Goal: Transaction & Acquisition: Purchase product/service

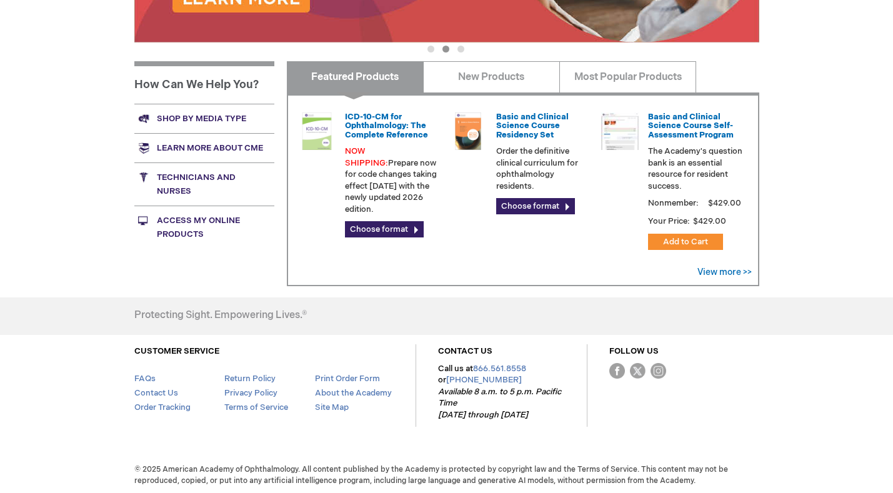
scroll to position [446, 0]
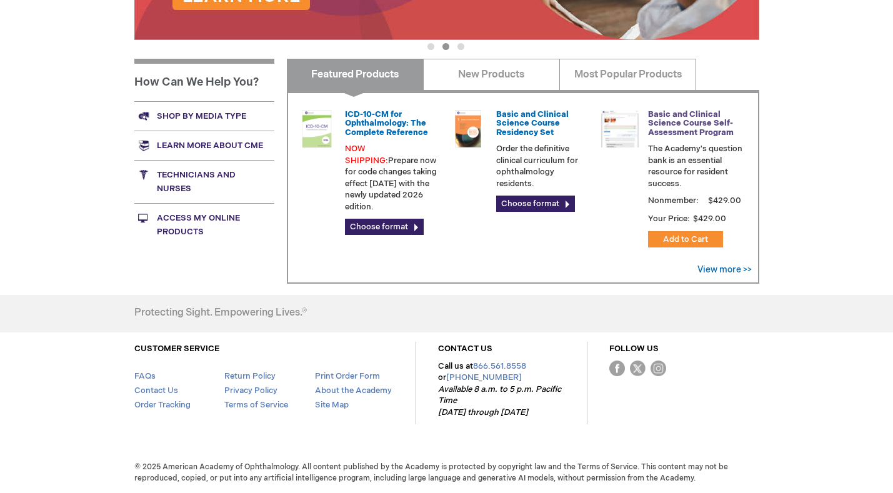
click at [697, 116] on link "Basic and Clinical Science Course Self-Assessment Program" at bounding box center [691, 123] width 86 height 28
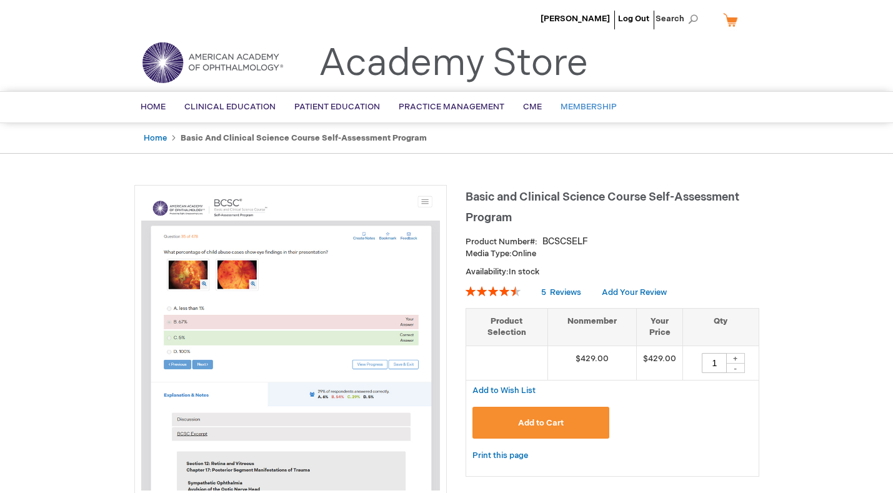
click at [588, 109] on span "Membership" at bounding box center [589, 107] width 56 height 10
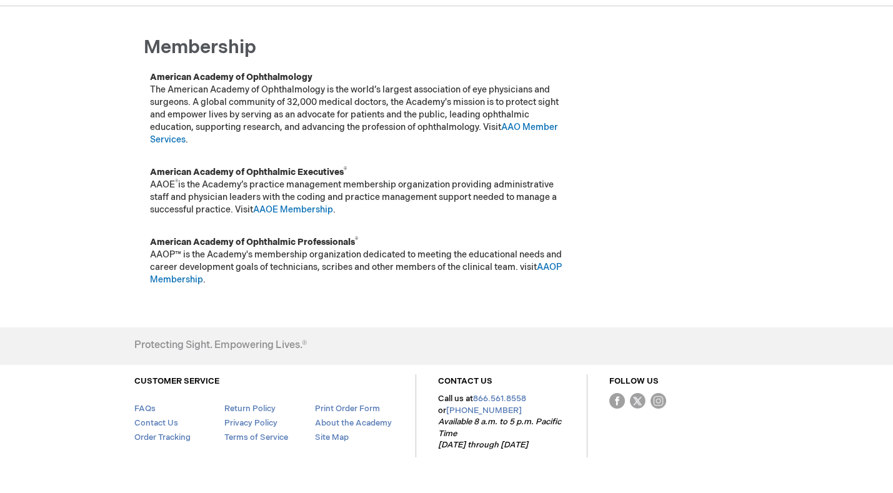
scroll to position [119, 0]
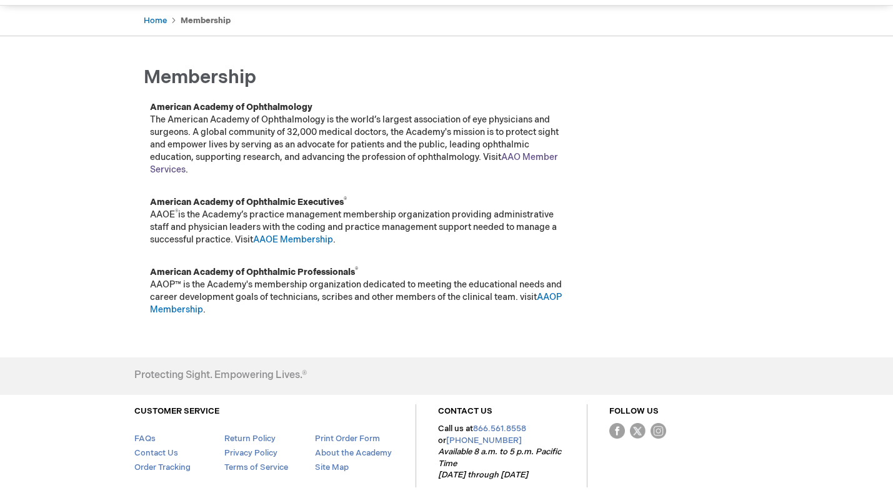
click at [534, 153] on link "AAO Member Services" at bounding box center [354, 163] width 408 height 23
click at [189, 311] on link "AAOP Membership" at bounding box center [356, 303] width 412 height 23
click at [306, 241] on link "AAOE Membership" at bounding box center [293, 239] width 80 height 11
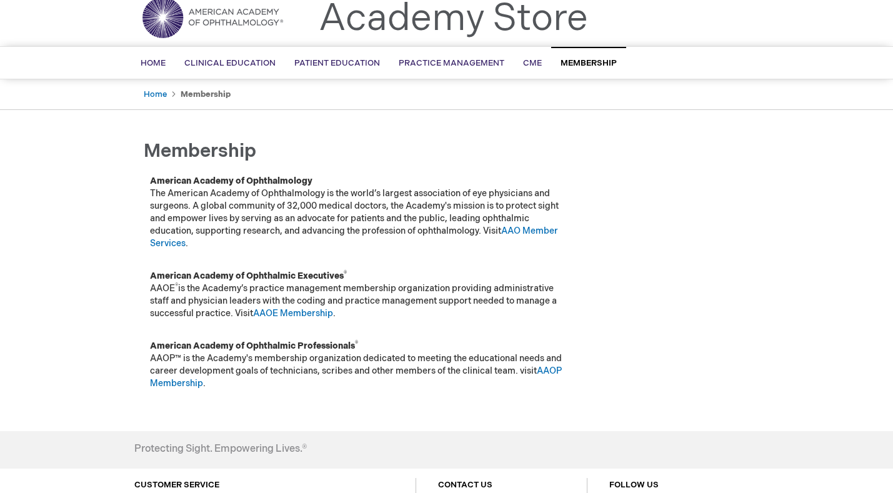
scroll to position [0, 0]
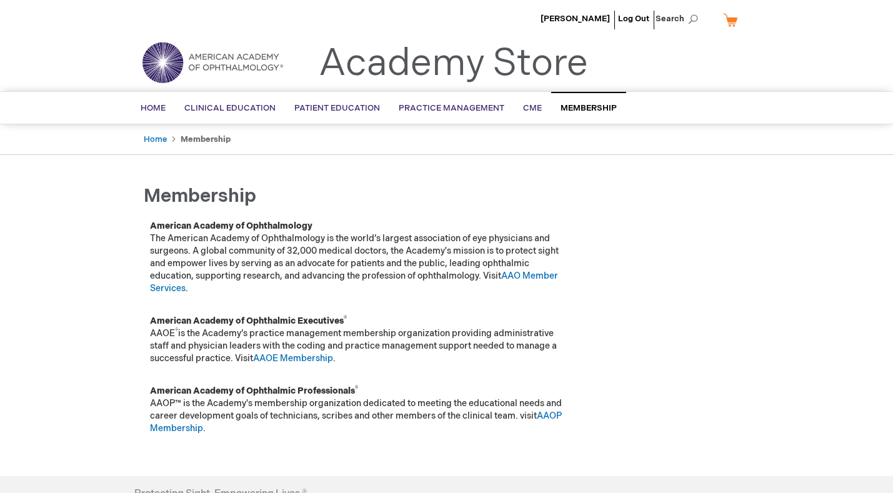
click at [732, 17] on link "My Cart" at bounding box center [736, 20] width 30 height 22
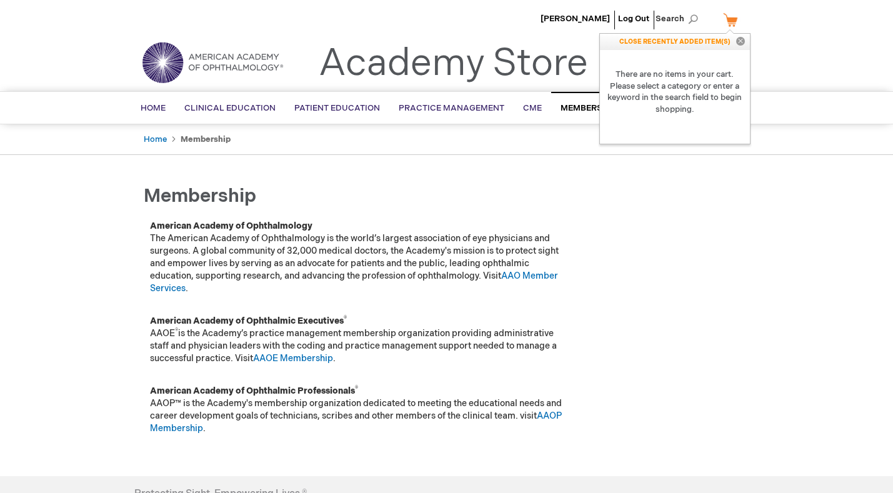
click at [731, 19] on link "My Cart" at bounding box center [736, 20] width 30 height 22
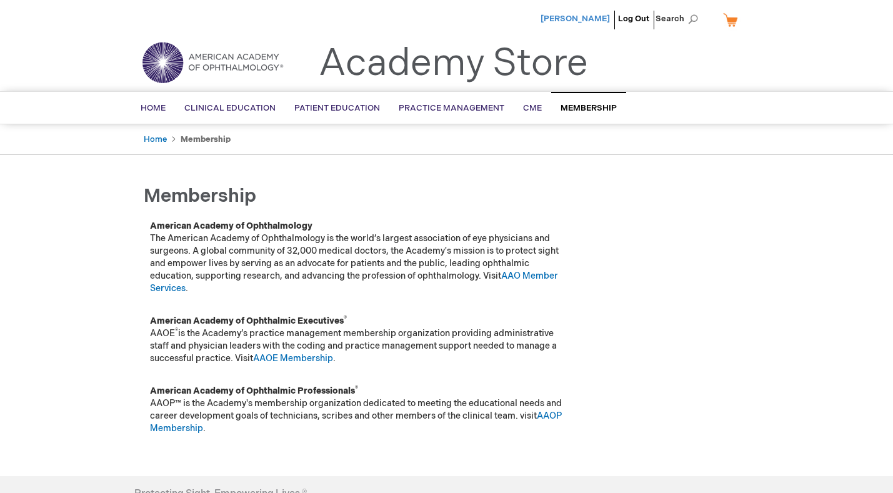
click at [572, 19] on span "[PERSON_NAME]" at bounding box center [575, 19] width 69 height 10
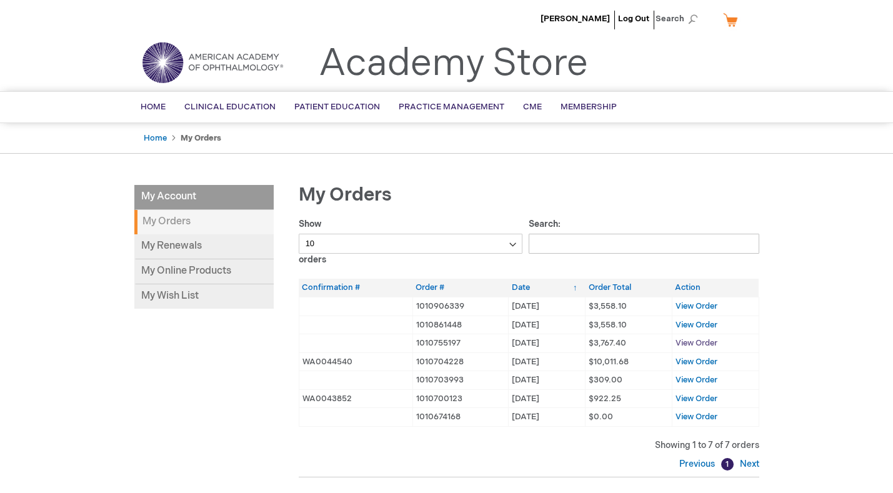
click at [705, 341] on span "View Order" at bounding box center [697, 343] width 42 height 10
click at [709, 307] on span "View Order" at bounding box center [697, 306] width 42 height 10
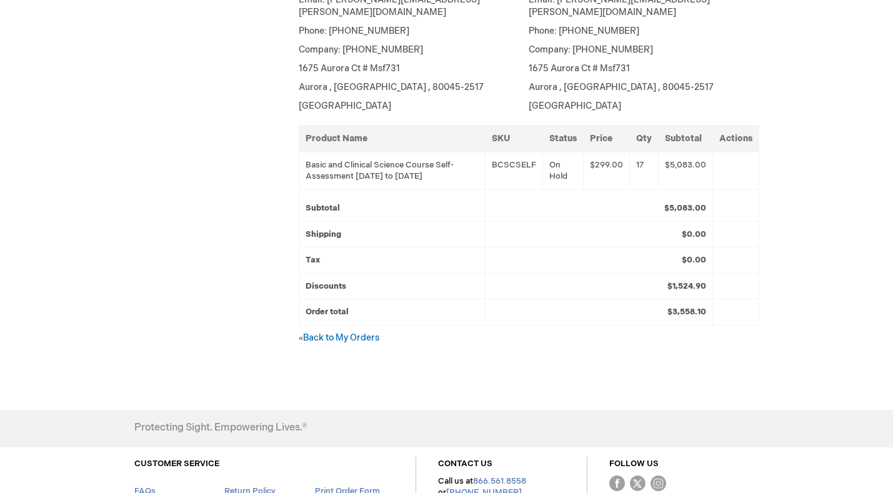
scroll to position [247, 0]
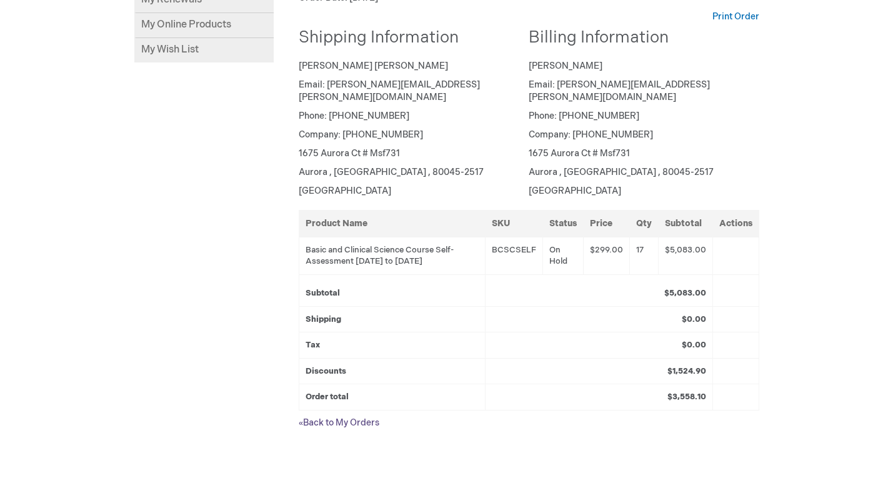
click at [344, 417] on link "« Back to My Orders" at bounding box center [339, 422] width 81 height 11
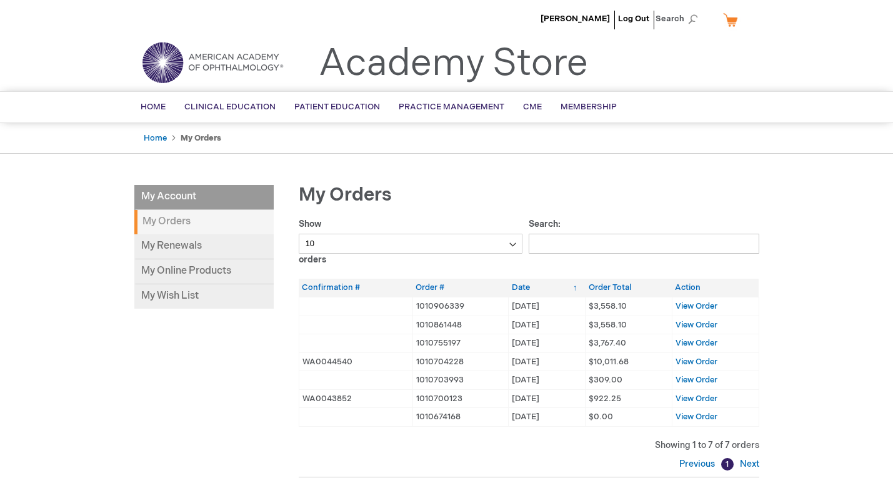
click at [547, 325] on td "[DATE] [DATE]" at bounding box center [547, 325] width 77 height 19
click at [706, 324] on span "View Order" at bounding box center [697, 325] width 42 height 10
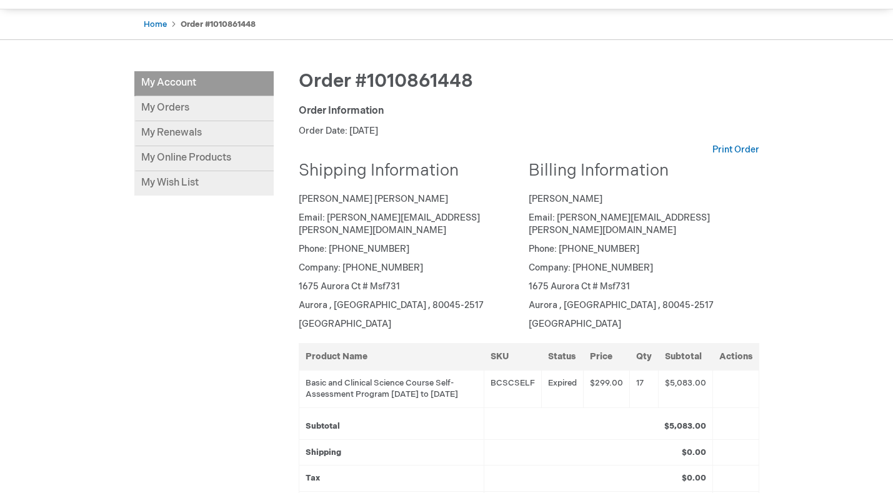
scroll to position [446, 0]
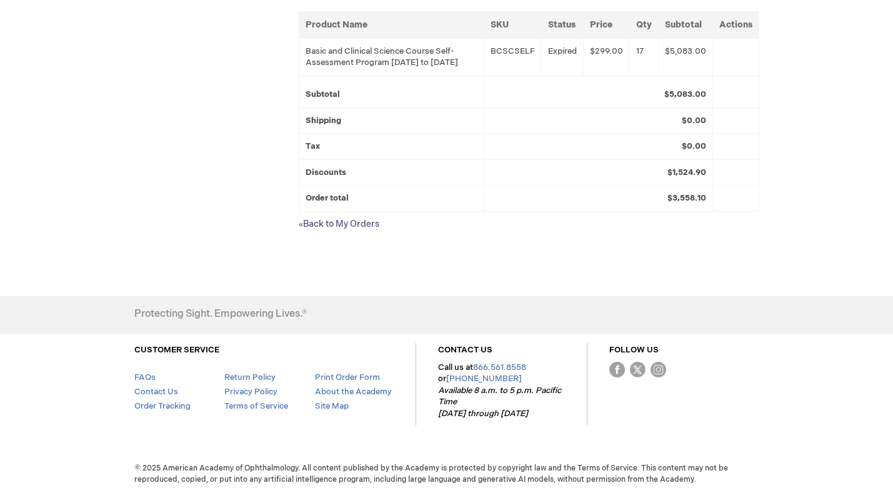
click at [303, 222] on small "«" at bounding box center [301, 224] width 4 height 9
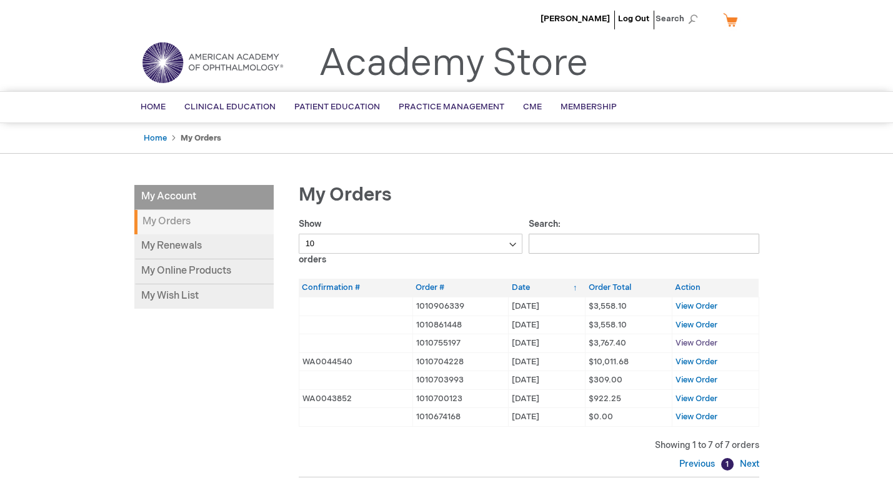
click at [703, 343] on span "View Order" at bounding box center [697, 343] width 42 height 10
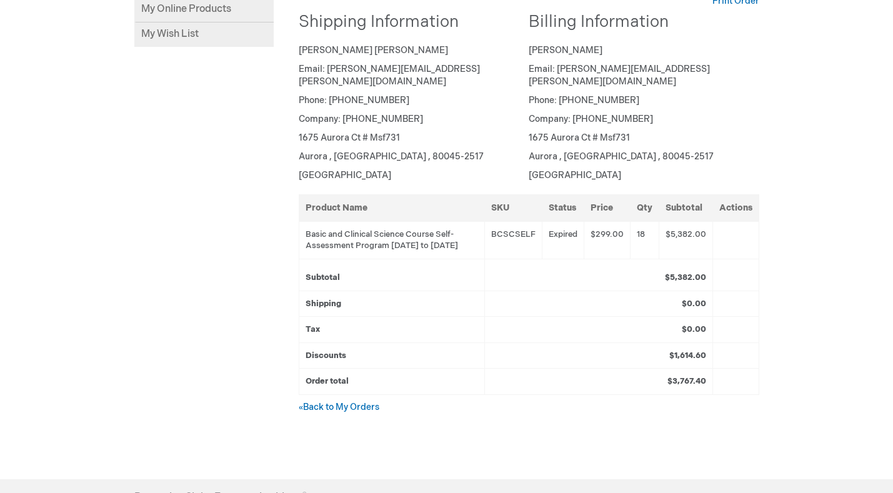
scroll to position [312, 0]
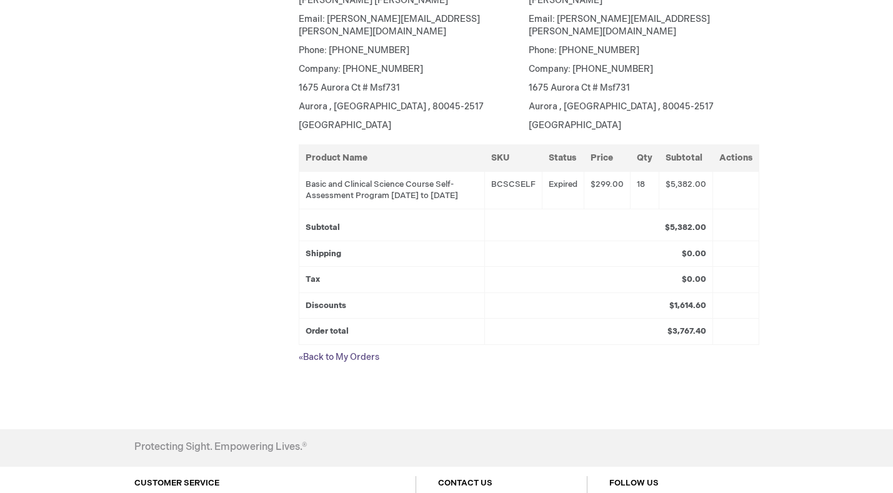
click at [344, 358] on link "« Back to My Orders" at bounding box center [339, 357] width 81 height 11
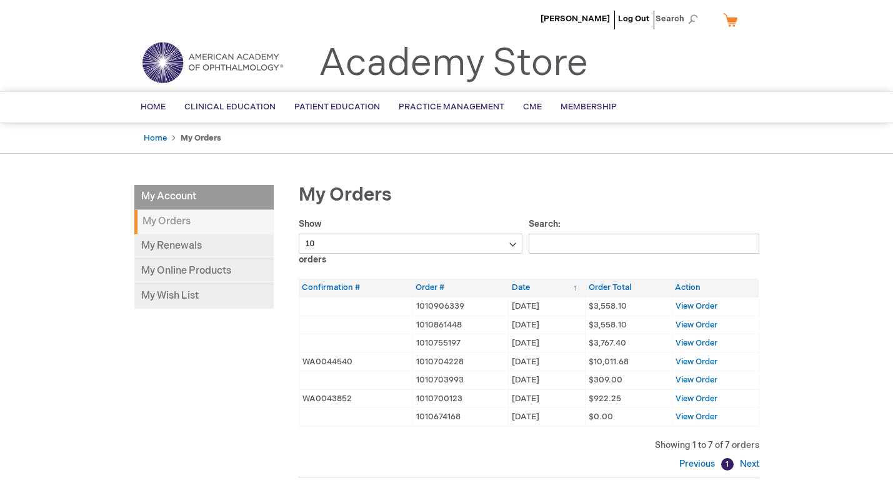
click at [732, 22] on link "My Cart" at bounding box center [736, 20] width 30 height 22
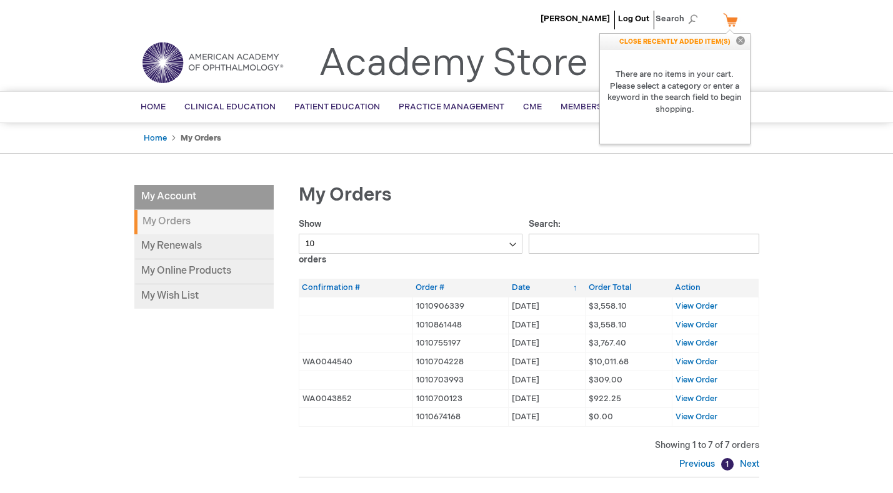
click at [731, 21] on link "My Cart" at bounding box center [736, 20] width 30 height 22
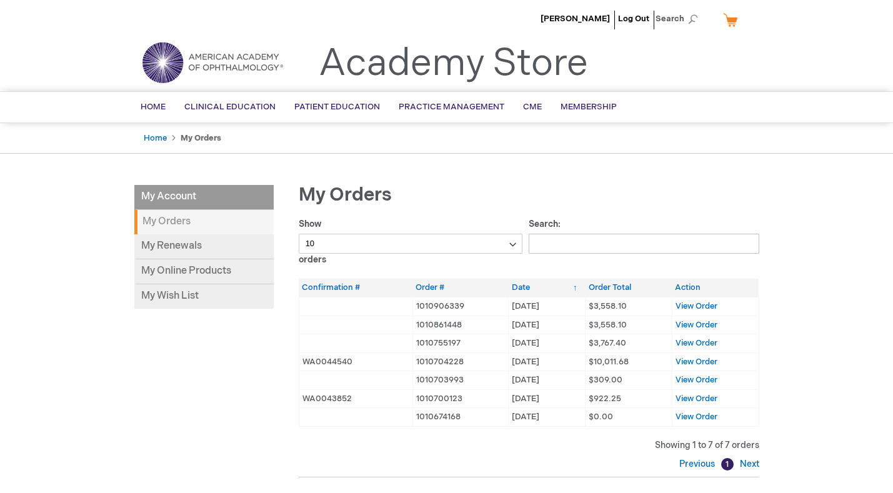
click at [732, 21] on link "My Cart" at bounding box center [736, 20] width 30 height 22
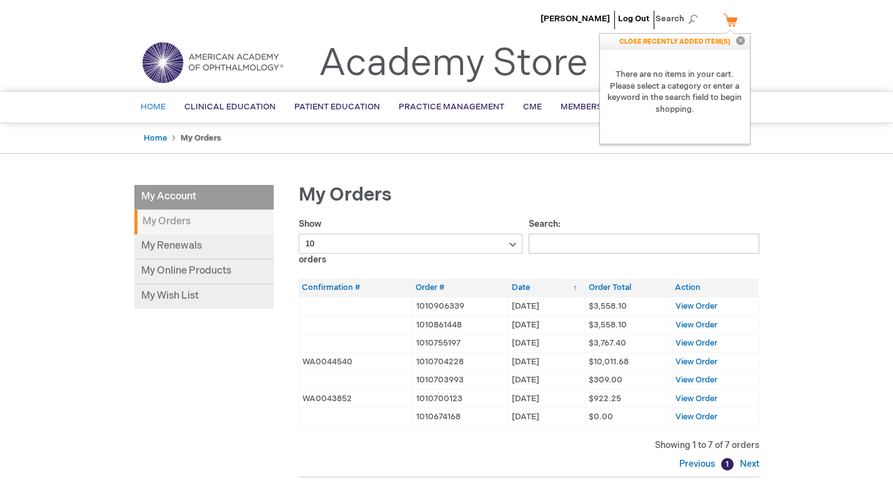
click at [141, 108] on span "Home" at bounding box center [153, 107] width 25 height 10
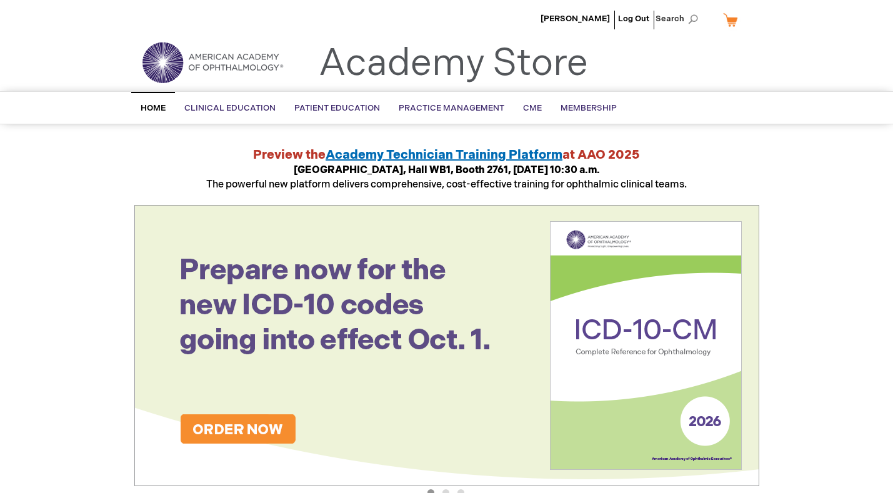
click at [730, 14] on link "My Cart" at bounding box center [736, 20] width 30 height 22
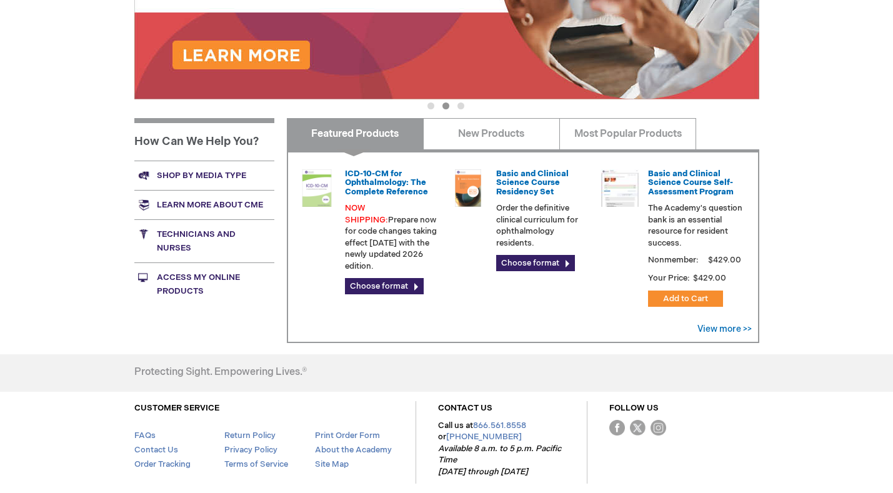
scroll to position [384, 0]
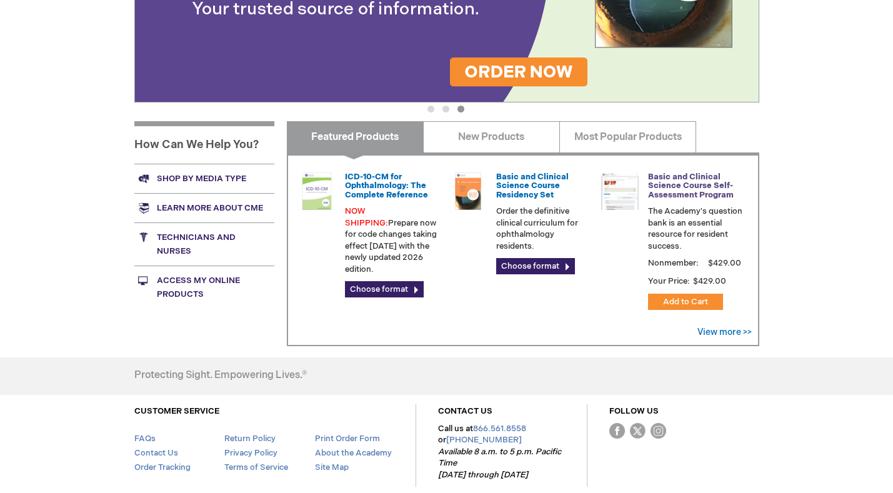
click at [676, 186] on link "Basic and Clinical Science Course Self-Assessment Program" at bounding box center [691, 186] width 86 height 28
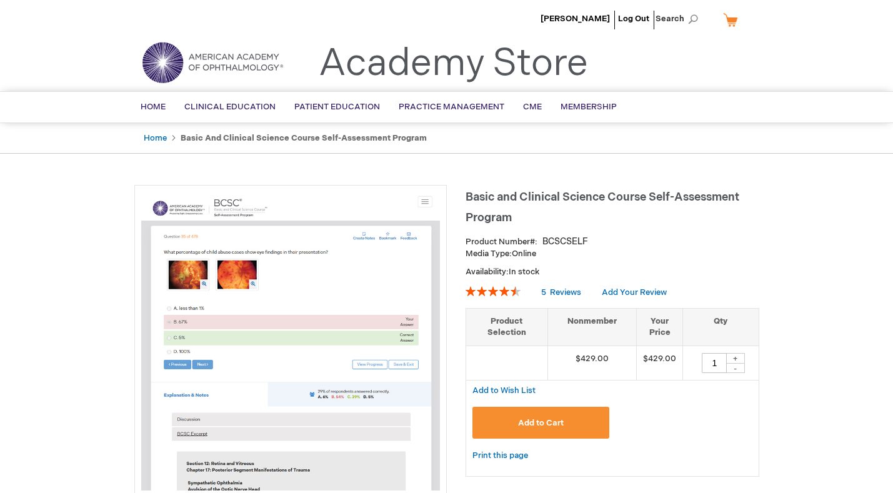
click at [737, 357] on div "+" at bounding box center [735, 358] width 19 height 11
click at [736, 357] on div "+" at bounding box center [735, 358] width 19 height 11
click at [735, 360] on div "+" at bounding box center [735, 358] width 19 height 11
click at [734, 360] on div "+" at bounding box center [735, 358] width 19 height 11
click at [733, 359] on div "+" at bounding box center [735, 358] width 19 height 11
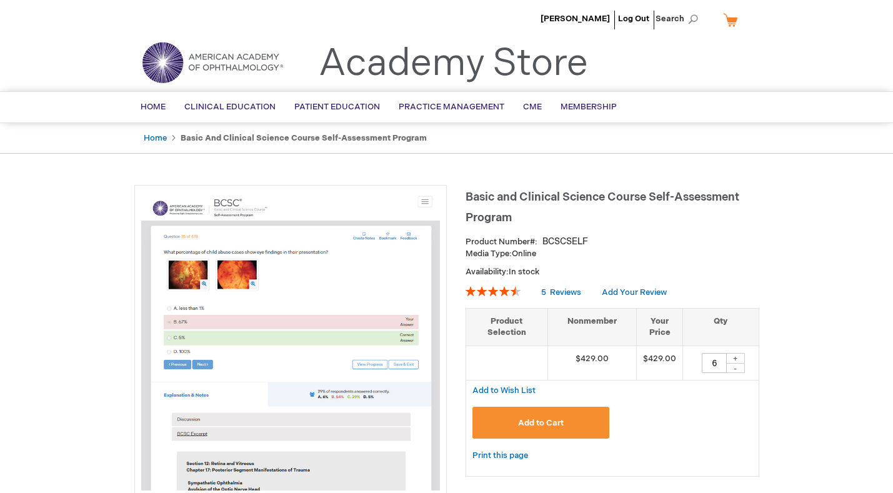
click at [733, 359] on div "+" at bounding box center [735, 358] width 19 height 11
click at [733, 358] on div "+" at bounding box center [735, 358] width 19 height 11
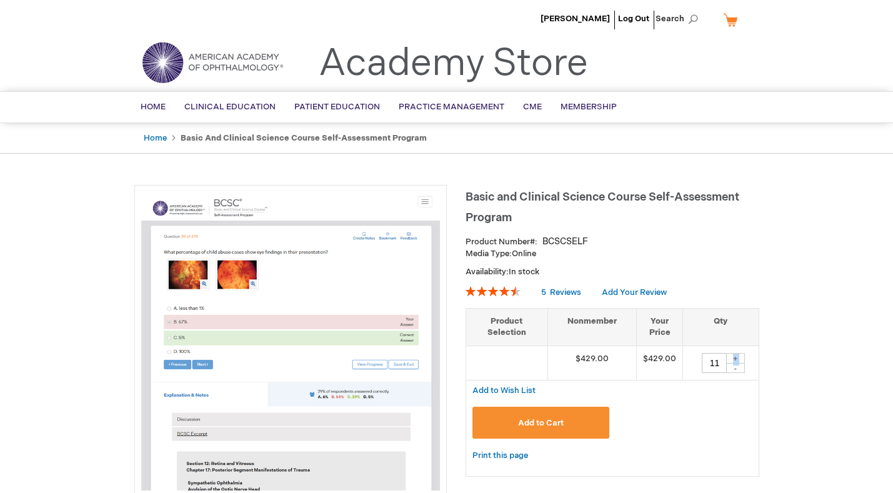
click at [733, 357] on div "+" at bounding box center [735, 358] width 19 height 11
click at [733, 356] on div "+" at bounding box center [735, 358] width 19 height 11
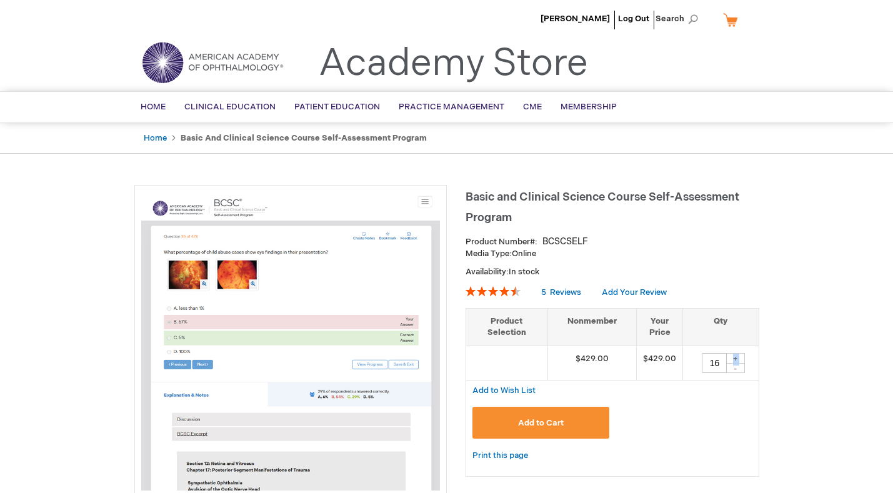
click at [733, 356] on div "+" at bounding box center [735, 358] width 19 height 11
click at [734, 368] on div "-" at bounding box center [735, 368] width 19 height 10
type input "18"
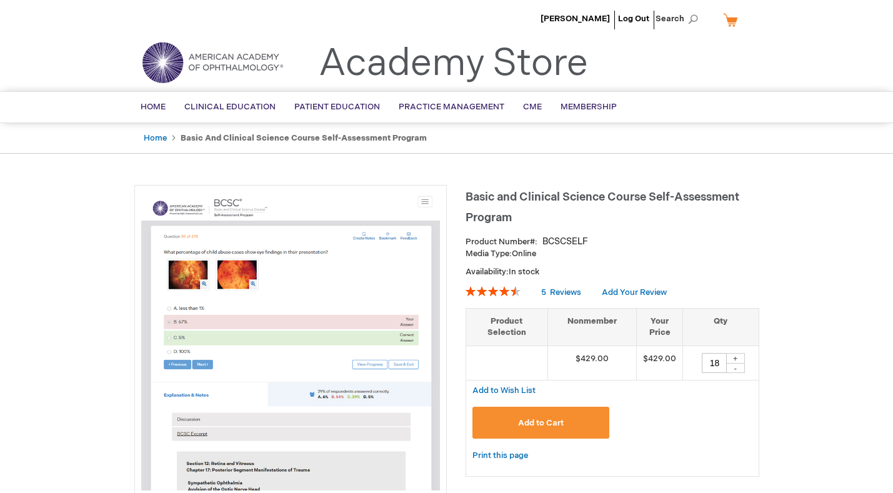
click at [562, 429] on button "Add to Cart" at bounding box center [540, 423] width 137 height 32
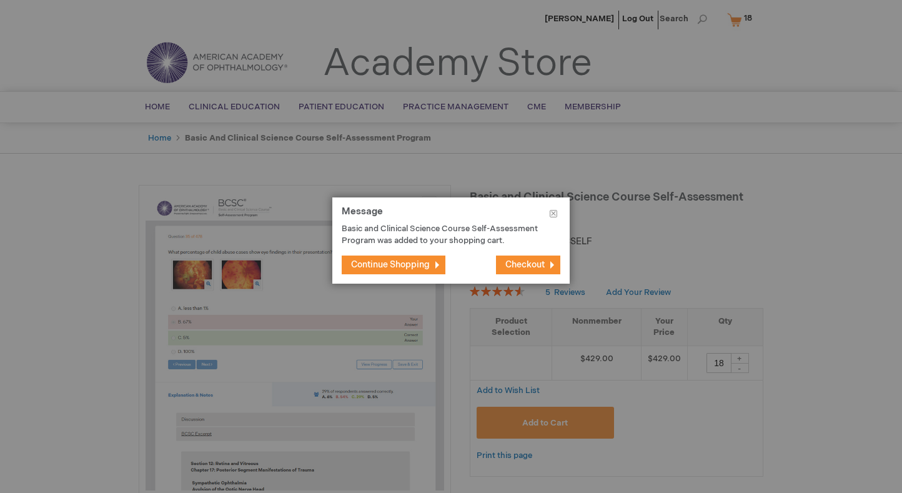
click at [527, 263] on span "Checkout" at bounding box center [525, 264] width 39 height 11
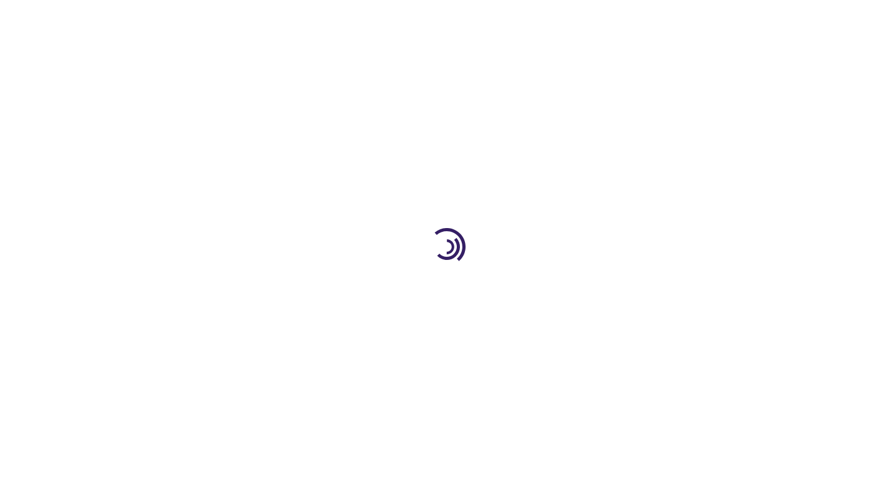
select select "US"
select select "13"
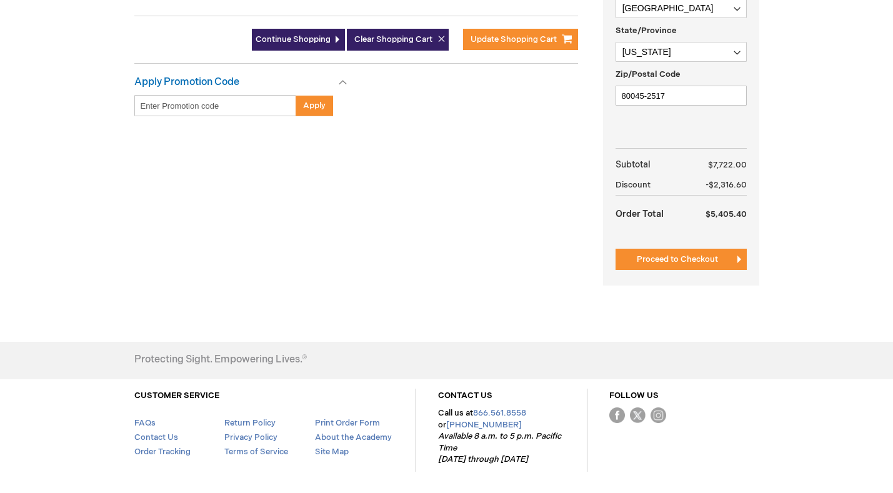
scroll to position [437, 0]
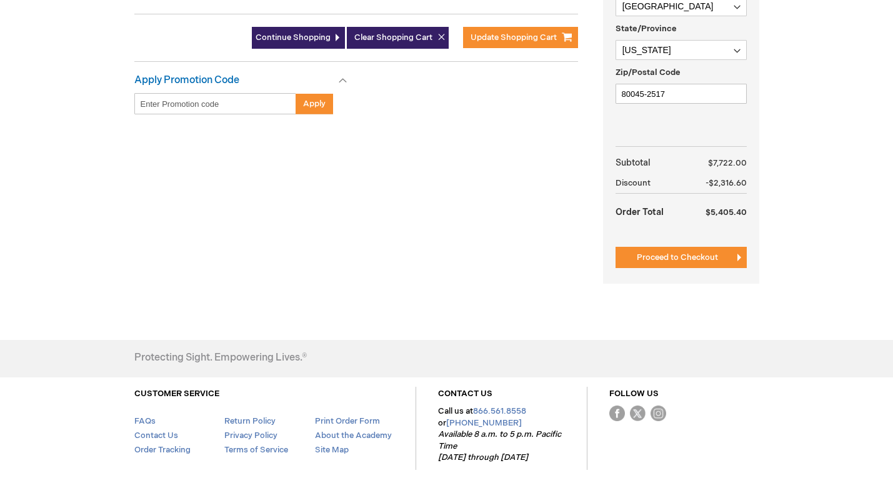
click at [242, 107] on input "Enter discount code" at bounding box center [215, 103] width 162 height 21
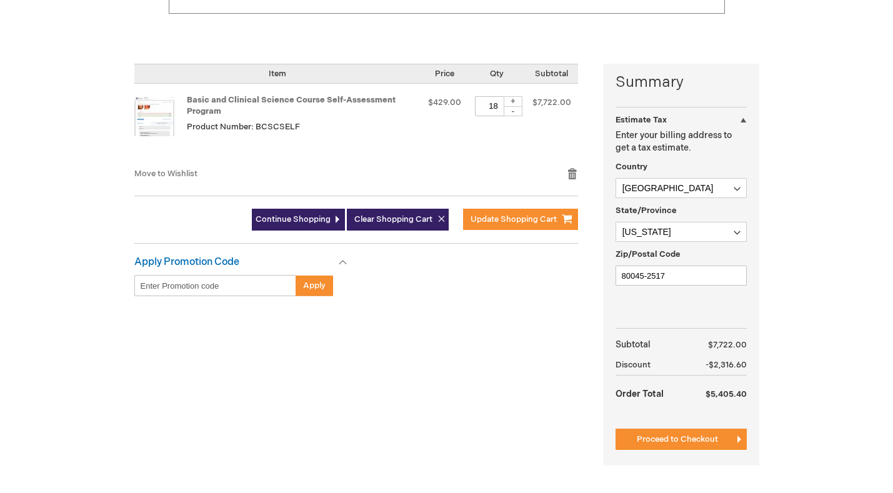
scroll to position [187, 0]
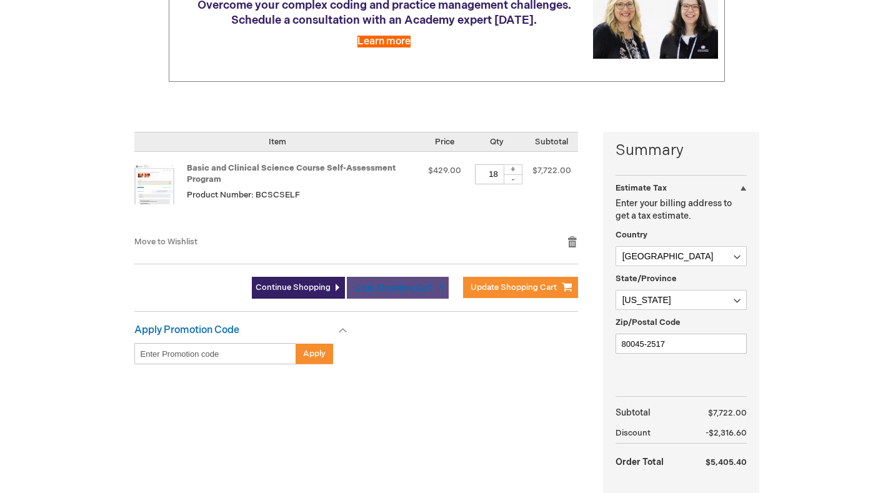
click at [414, 284] on span "Clear Shopping Cart" at bounding box center [393, 287] width 78 height 10
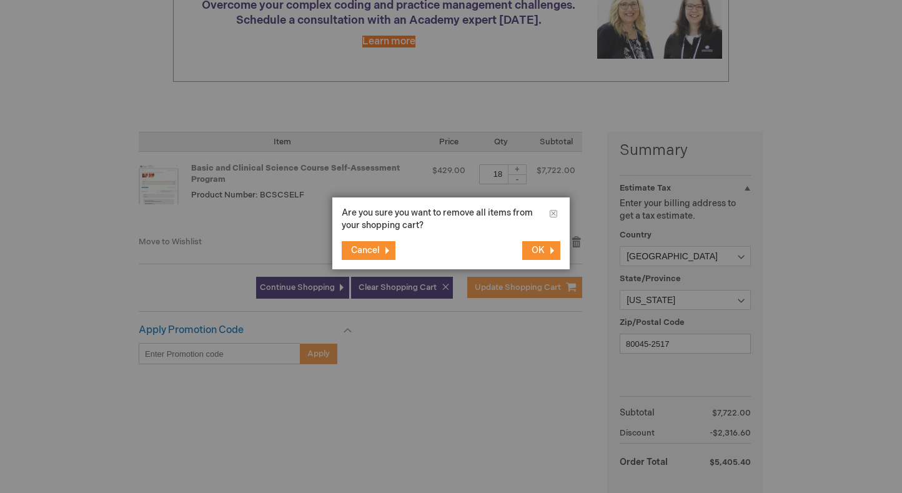
click at [544, 251] on span "OK" at bounding box center [538, 250] width 13 height 11
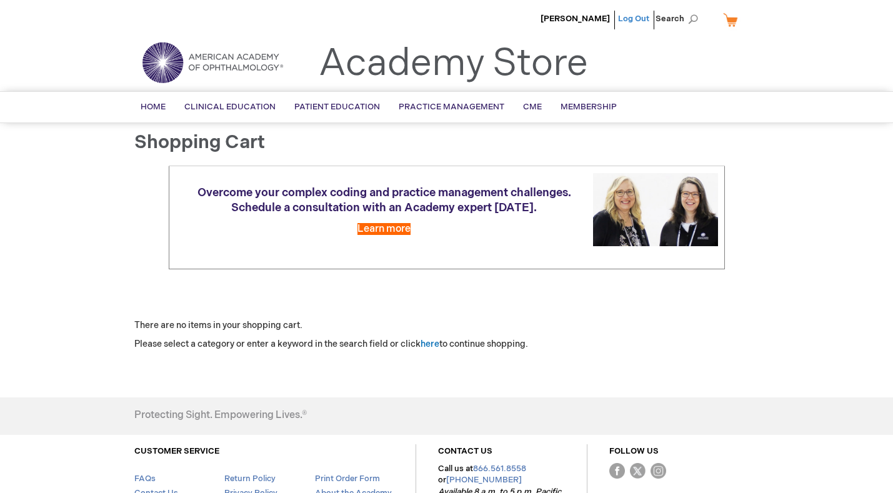
click at [634, 21] on link "Log Out" at bounding box center [633, 19] width 31 height 10
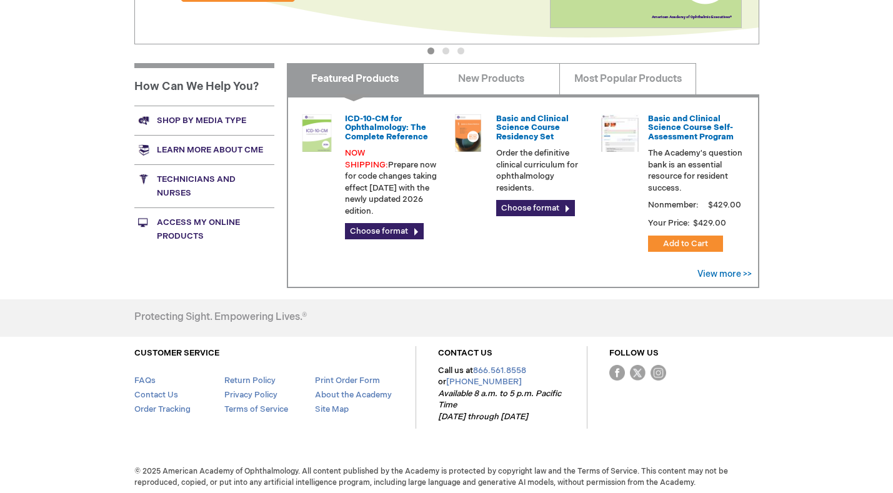
scroll to position [446, 0]
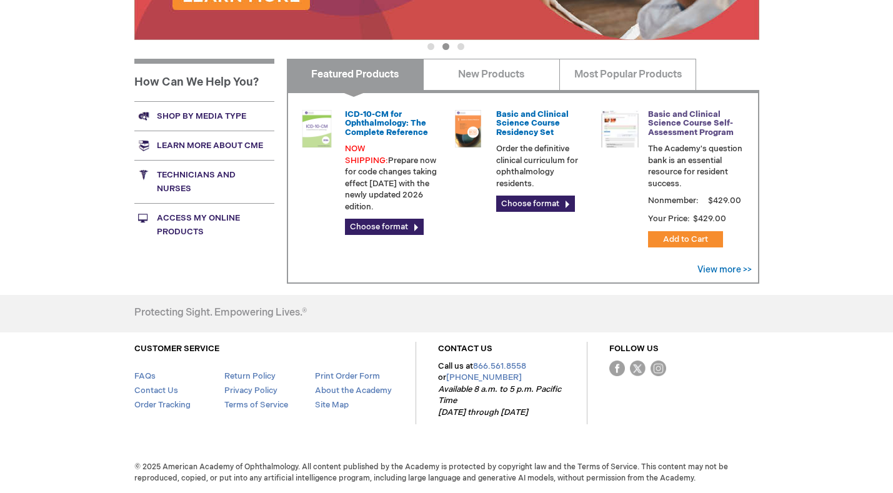
click at [723, 125] on link "Basic and Clinical Science Course Self-Assessment Program" at bounding box center [691, 123] width 86 height 28
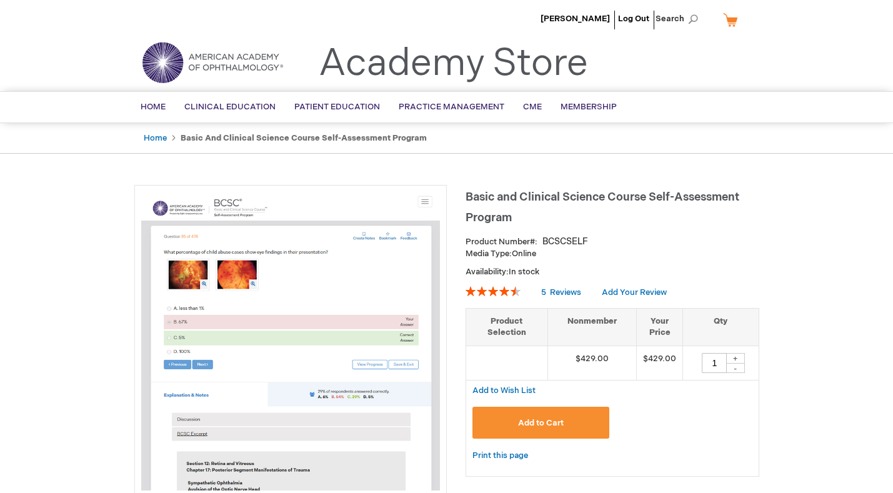
click at [738, 358] on div "+" at bounding box center [735, 358] width 19 height 11
click at [738, 357] on div "+" at bounding box center [735, 358] width 19 height 11
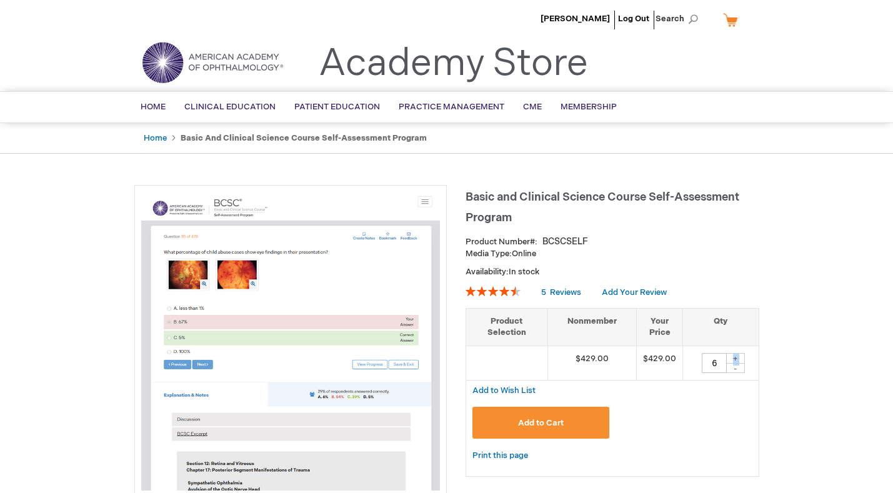
click at [738, 357] on div "+" at bounding box center [735, 358] width 19 height 11
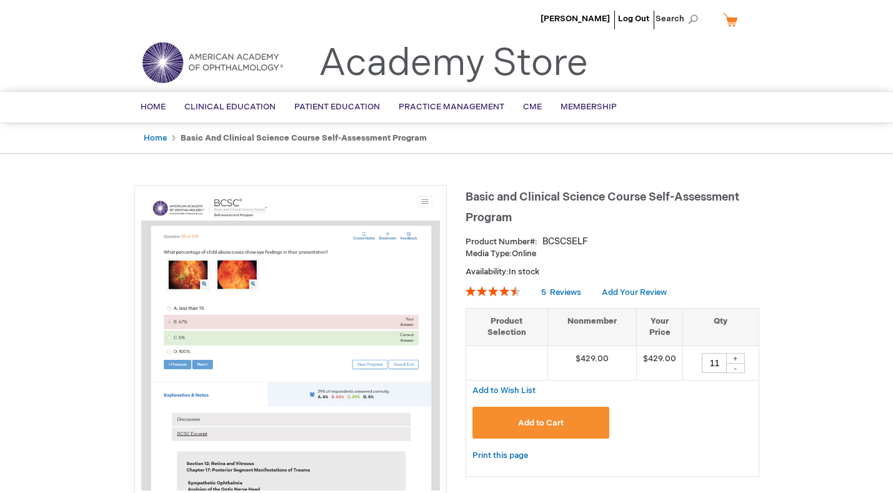
click at [738, 357] on div "+" at bounding box center [735, 358] width 19 height 11
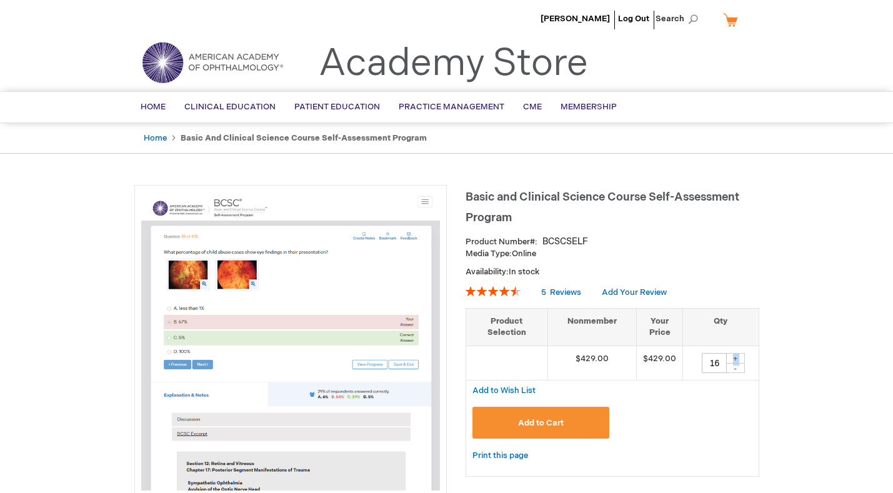
click at [738, 357] on div "+" at bounding box center [735, 358] width 19 height 11
type input "18"
click at [535, 425] on span "Add to Cart" at bounding box center [541, 423] width 46 height 10
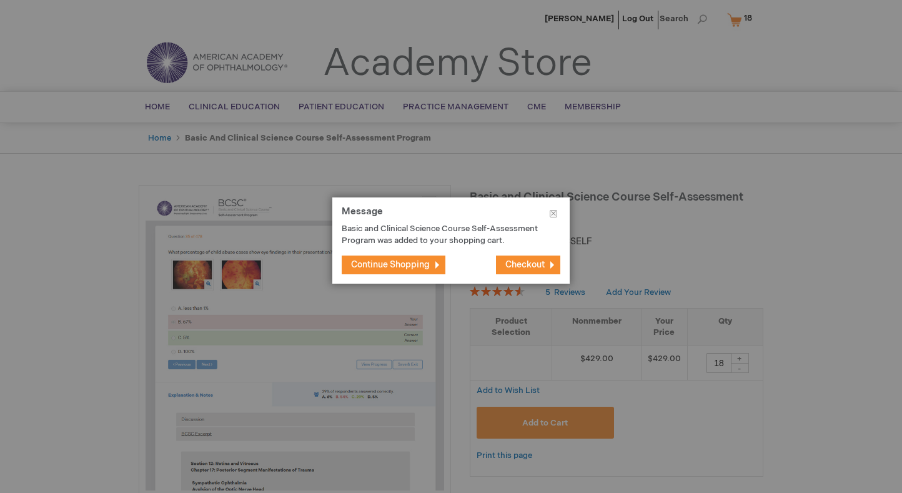
click at [538, 268] on span "Checkout" at bounding box center [525, 264] width 39 height 11
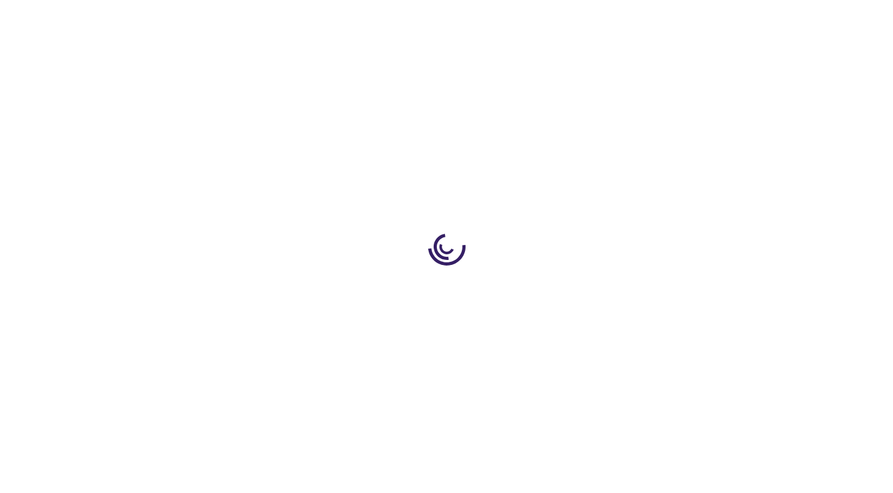
select select "US"
select select "13"
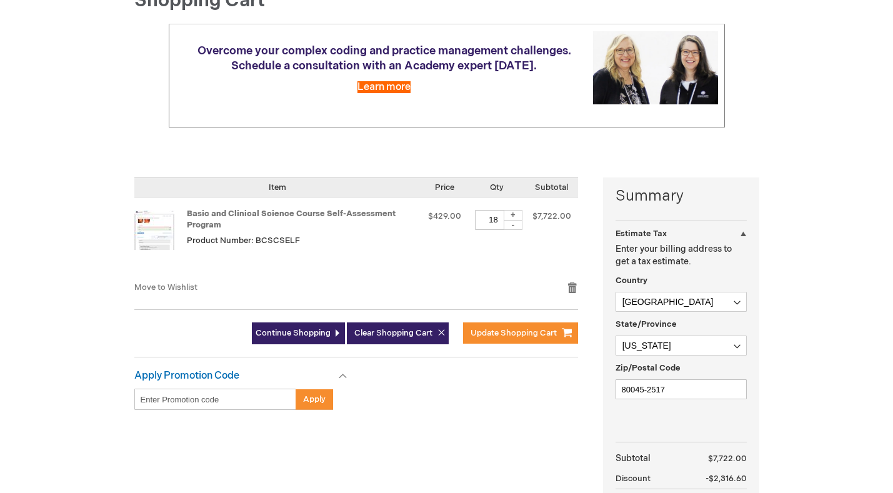
scroll to position [187, 0]
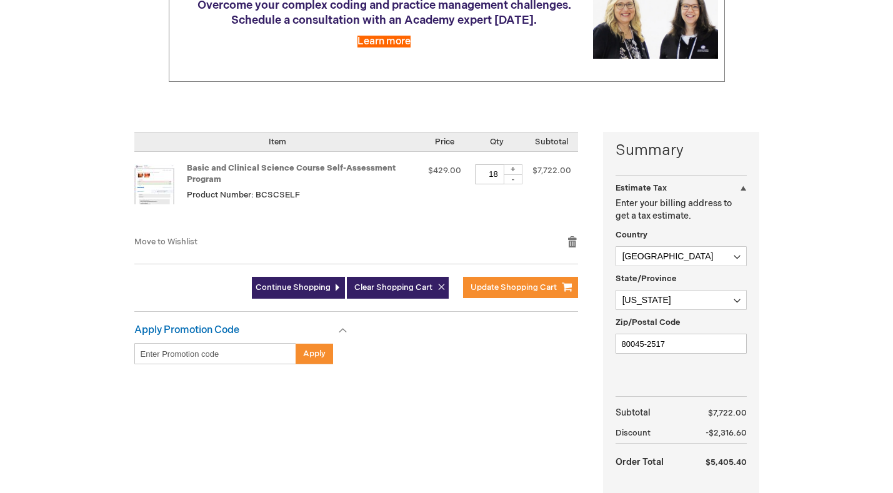
click at [248, 359] on input "Enter discount code" at bounding box center [215, 353] width 162 height 21
click at [175, 327] on strong "Apply Promotion Code" at bounding box center [186, 330] width 105 height 12
click at [177, 357] on input "Enter discount code" at bounding box center [215, 353] width 162 height 21
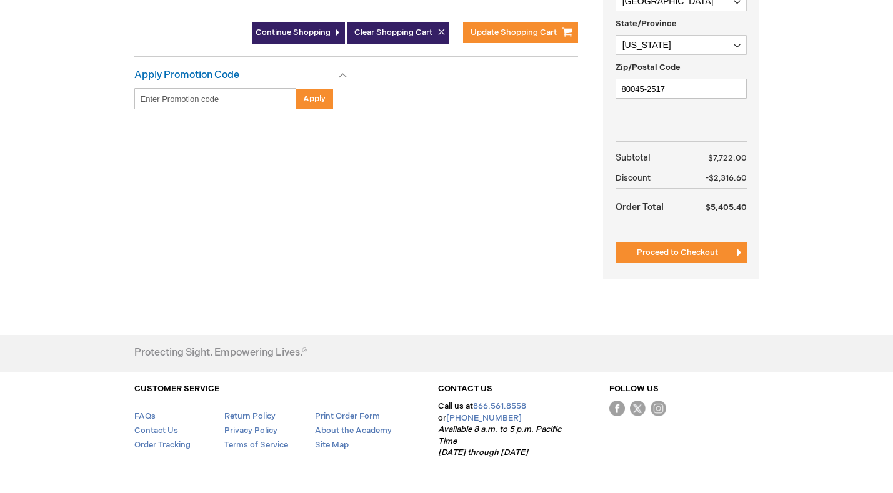
scroll to position [420, 0]
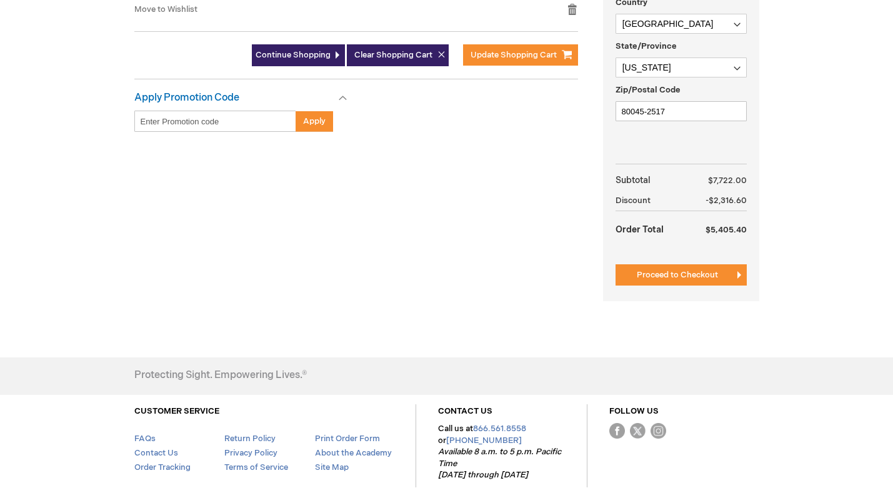
click at [734, 276] on button "Proceed to Checkout" at bounding box center [681, 274] width 131 height 21
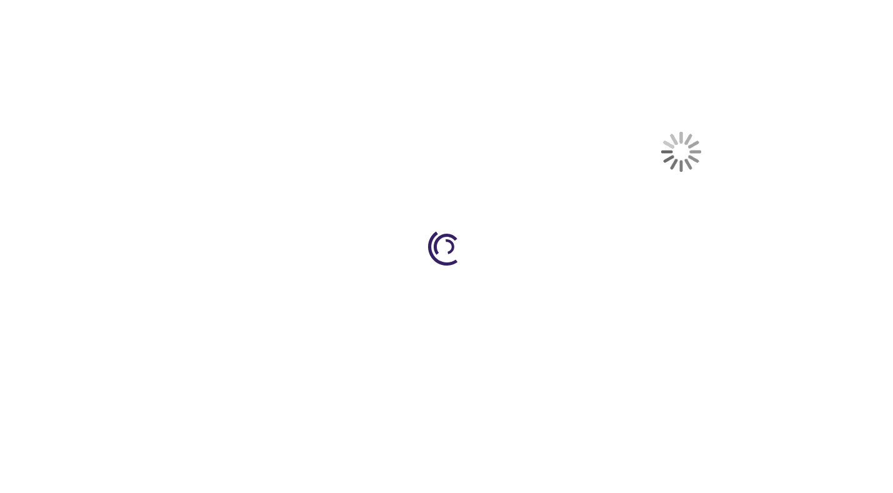
select select "US"
select select "13"
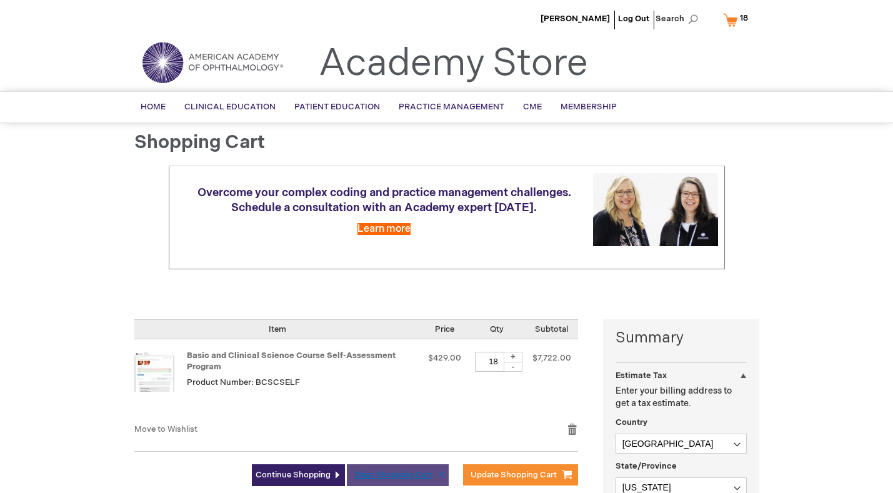
click at [382, 479] on span "Clear Shopping Cart" at bounding box center [393, 475] width 78 height 10
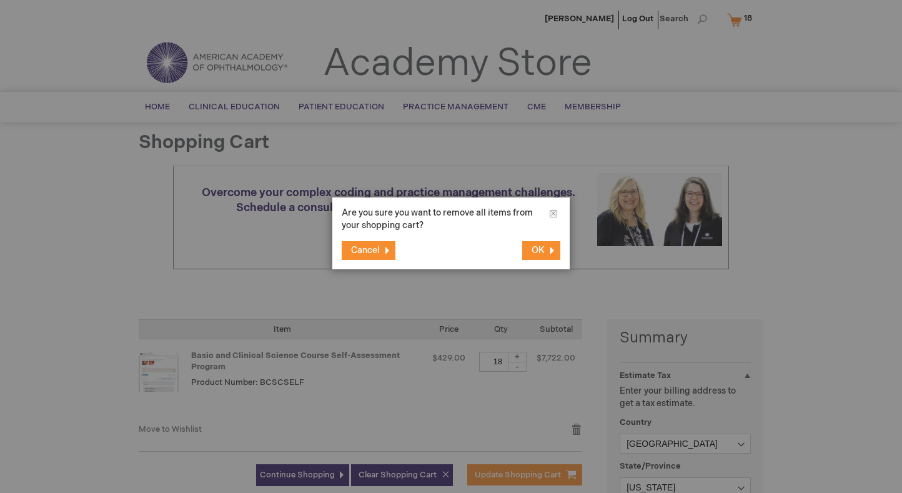
drag, startPoint x: 529, startPoint y: 249, endPoint x: 882, endPoint y: 220, distance: 353.6
click at [530, 249] on button "OK" at bounding box center [541, 250] width 38 height 19
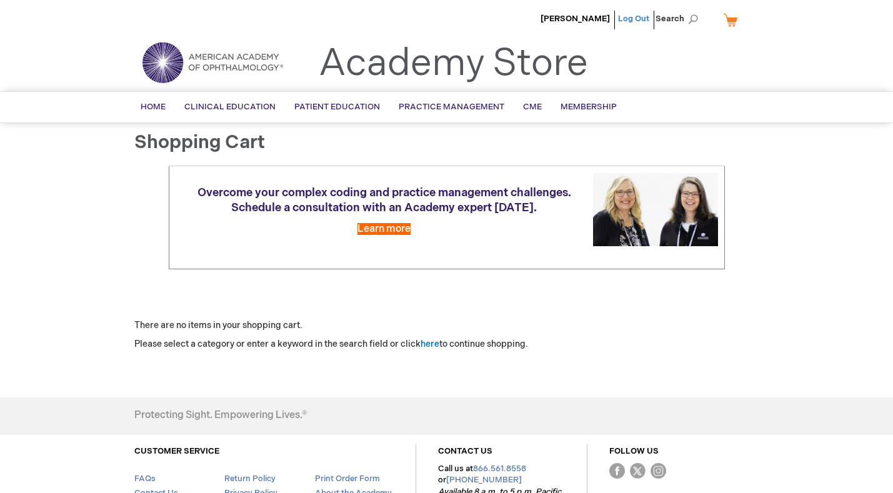
click at [637, 19] on link "Log Out" at bounding box center [633, 19] width 31 height 10
